Goal: Check status: Check status

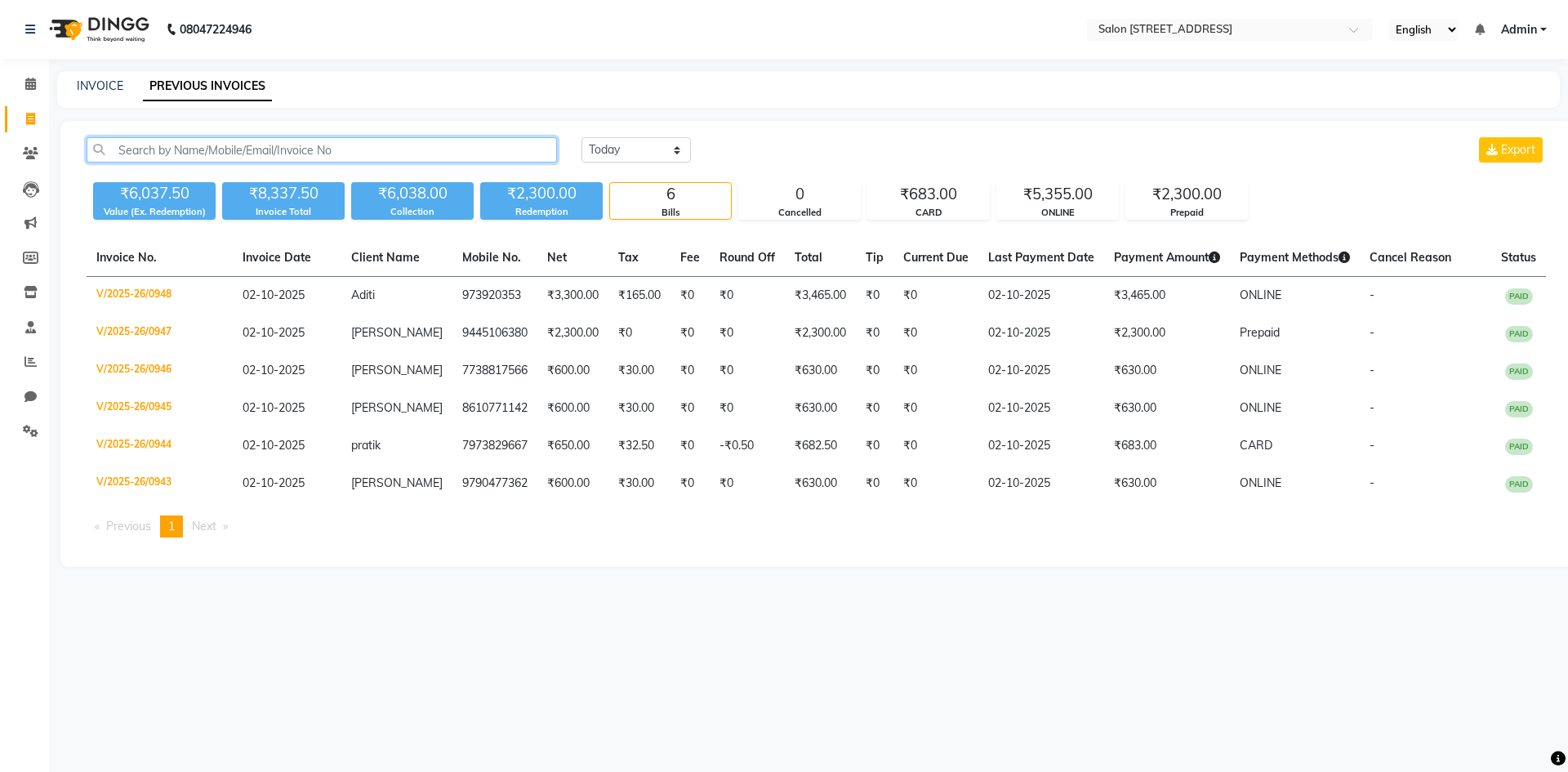
click at [274, 150] on input "text" at bounding box center [322, 150] width 471 height 25
click at [645, 142] on select "[DATE] [DATE] Custom Range" at bounding box center [636, 150] width 109 height 25
select select "range"
click at [582, 137] on select "[DATE] [DATE] Custom Range" at bounding box center [636, 150] width 109 height 25
click at [778, 144] on input "02-10-2025" at bounding box center [770, 150] width 115 height 23
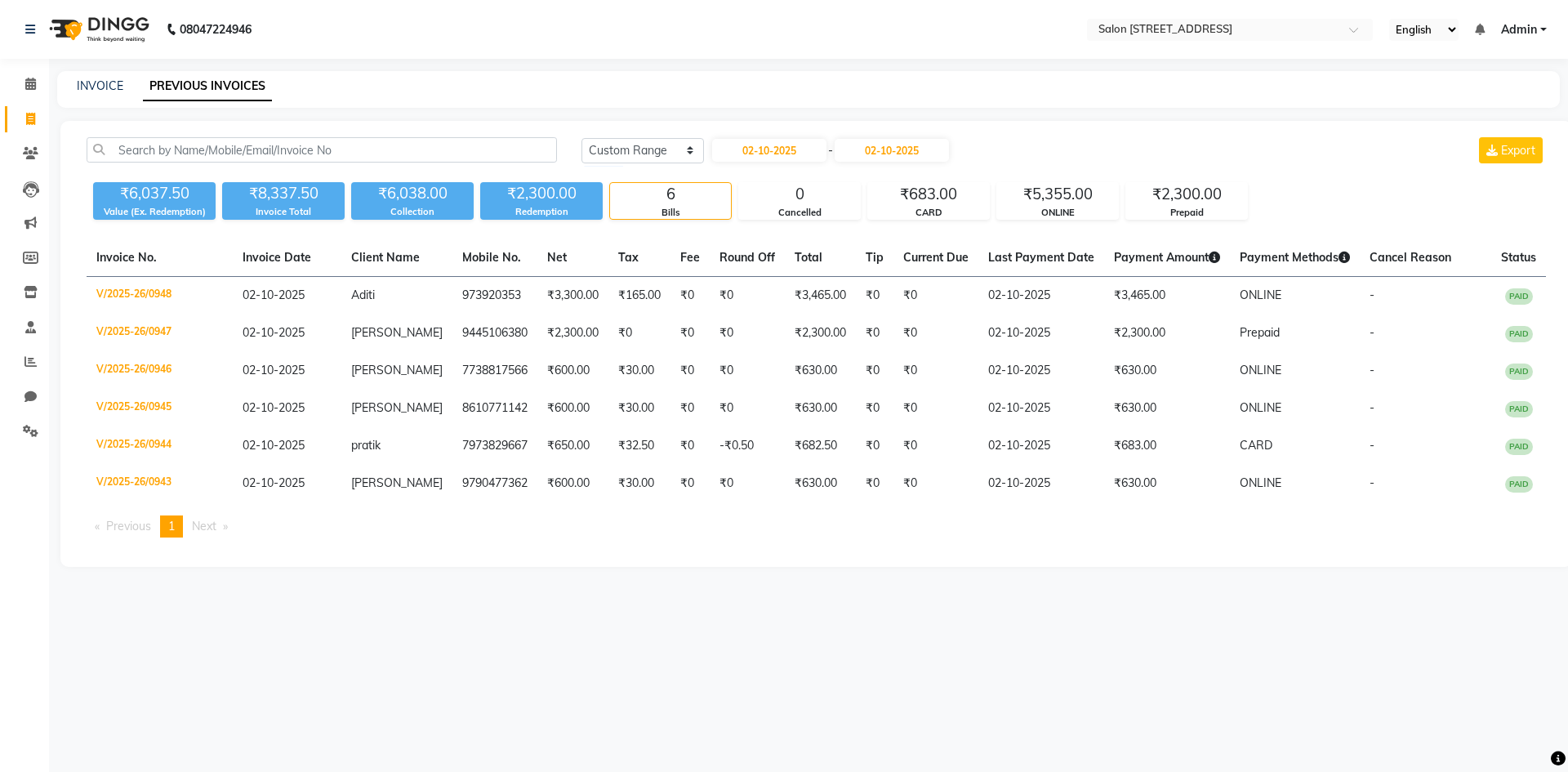
select select "10"
select select "2025"
click at [787, 236] on div "1" at bounding box center [781, 233] width 26 height 26
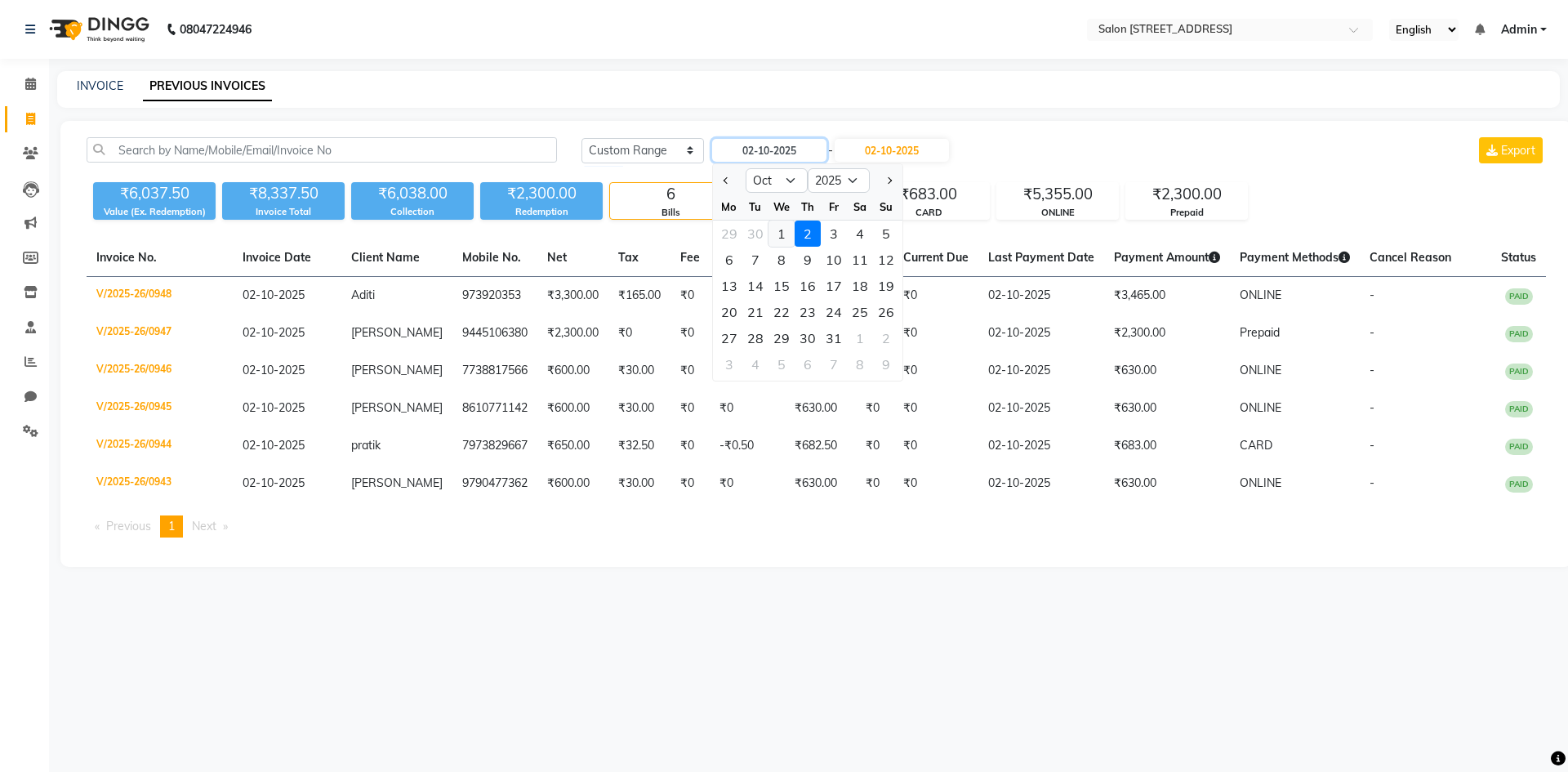
type input "01-10-2025"
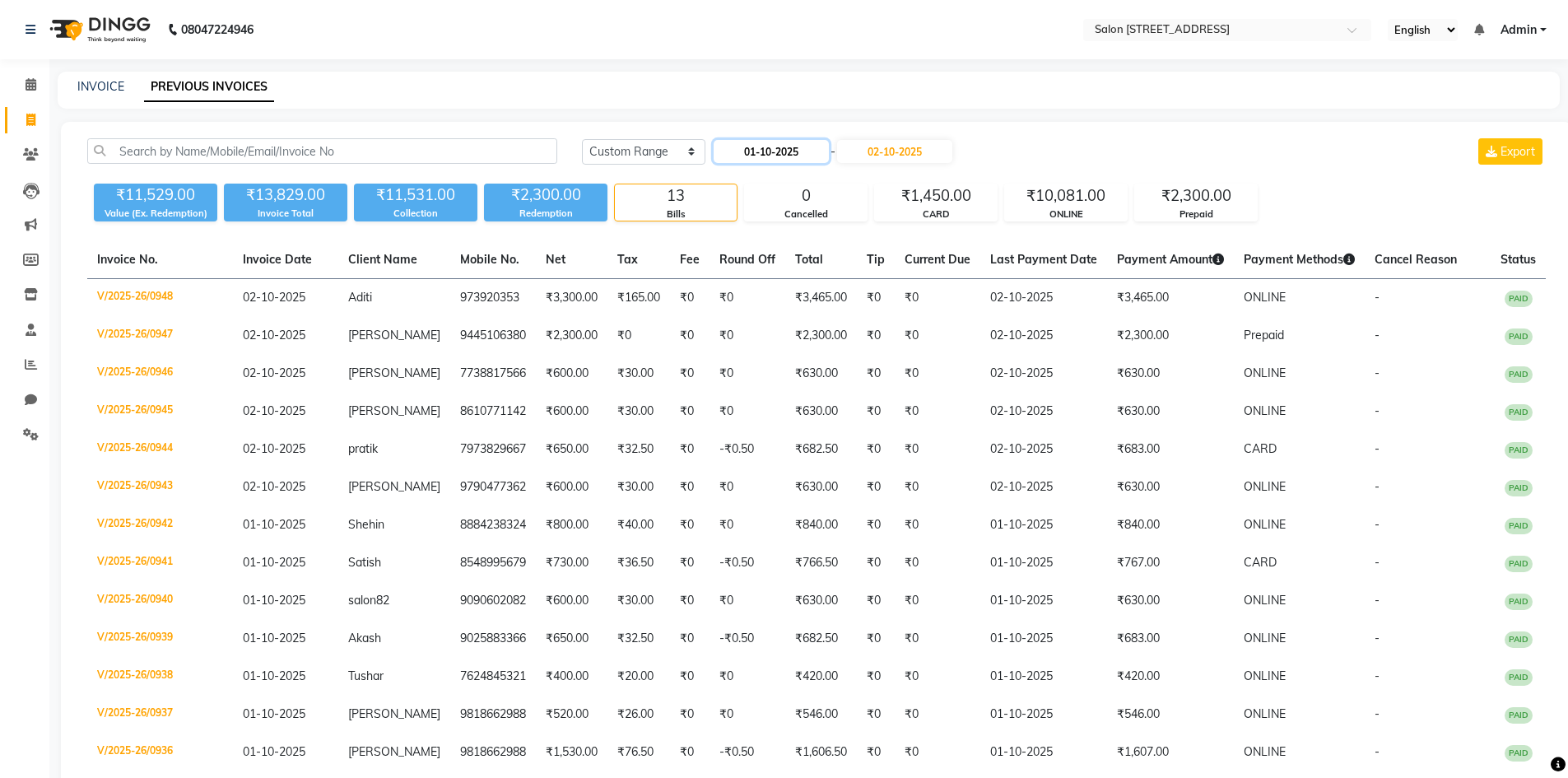
click at [788, 147] on input "01-10-2025" at bounding box center [771, 151] width 116 height 23
select select "10"
select select "2025"
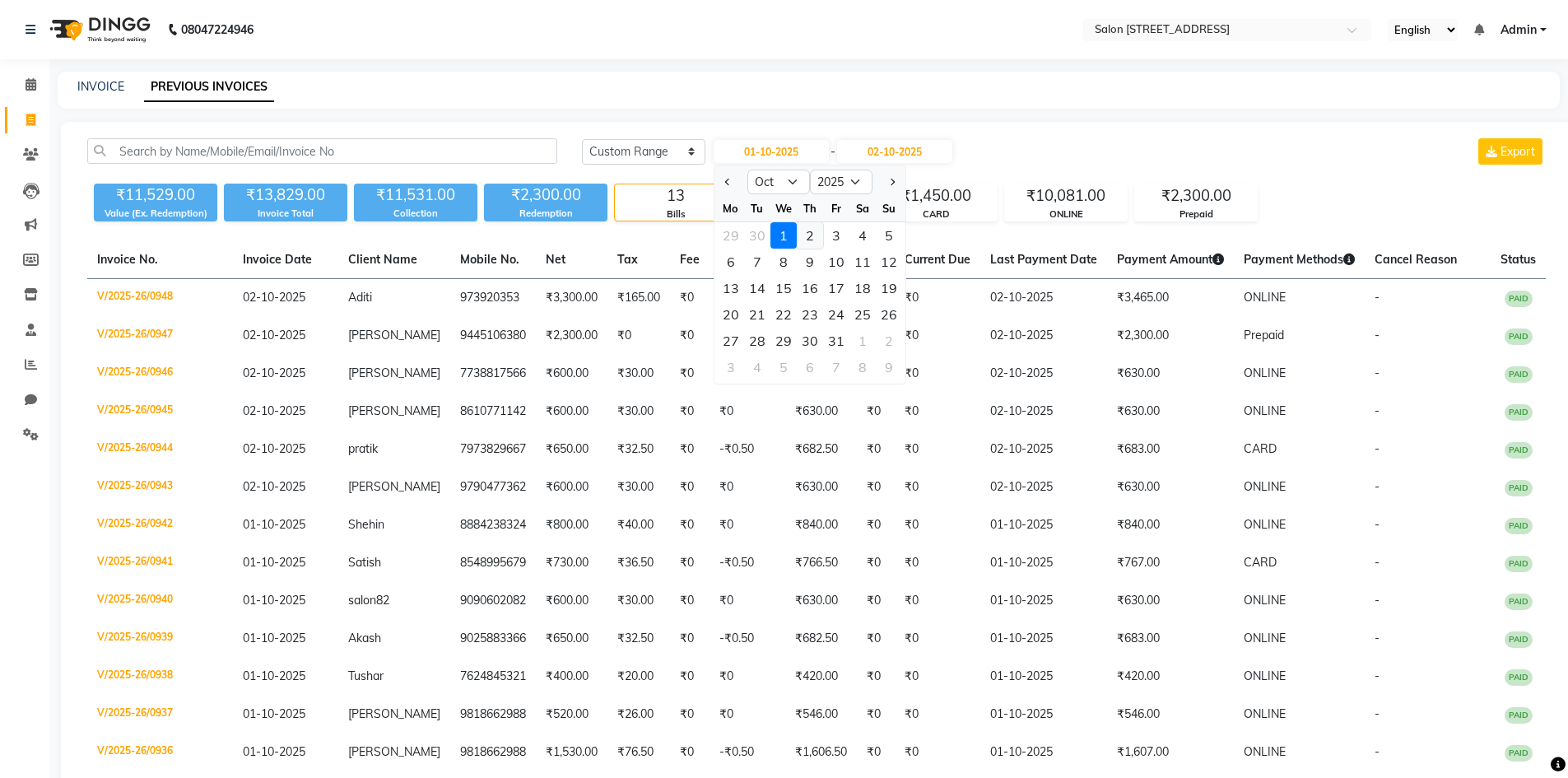
click at [809, 237] on div "2" at bounding box center [809, 235] width 26 height 26
type input "02-10-2025"
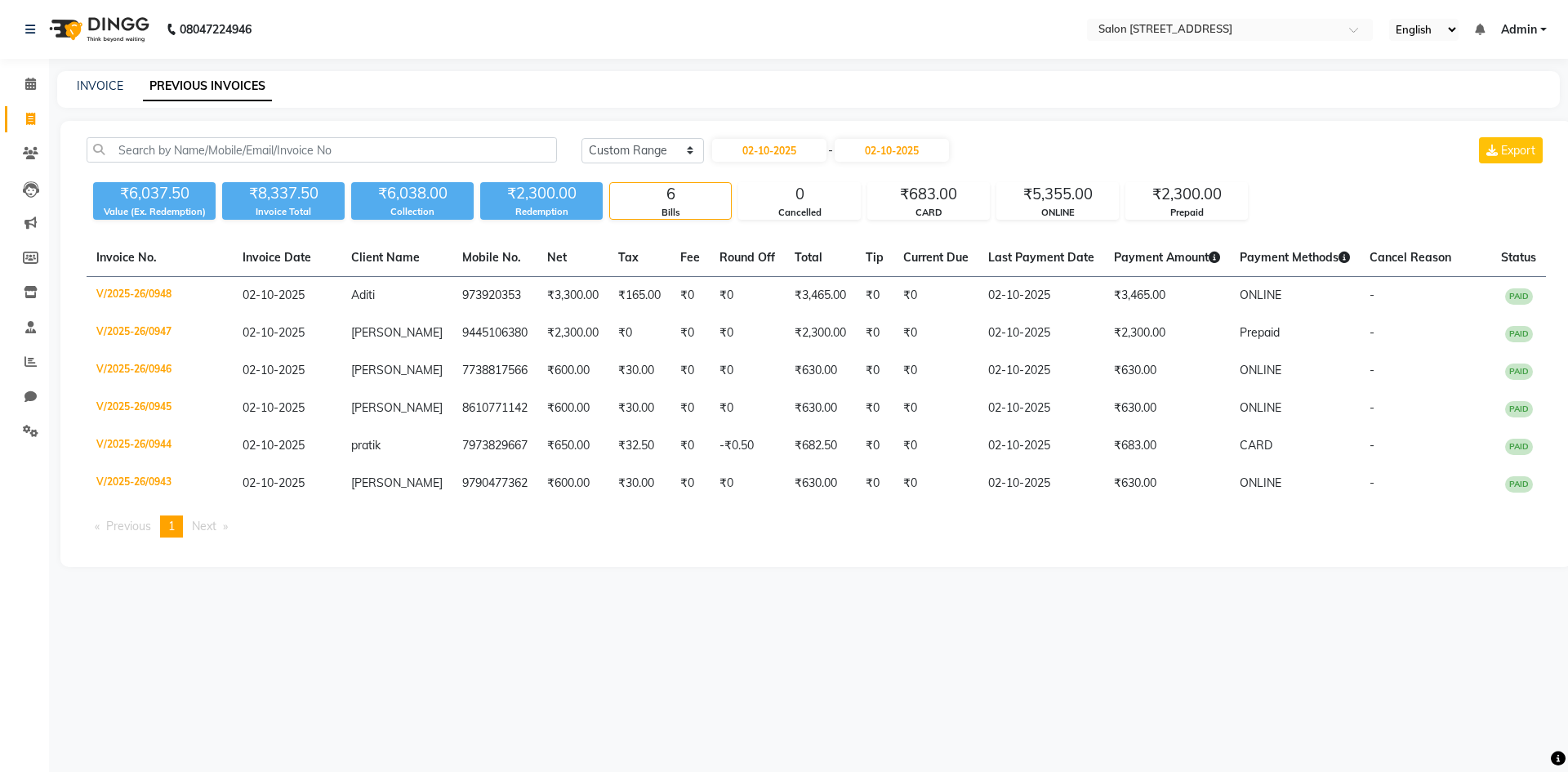
click at [755, 695] on div "08047224946 Select Location × Salon [GEOGRAPHIC_DATA] Layout English ENGLISH Es…" at bounding box center [784, 386] width 1568 height 772
